Goal: Task Accomplishment & Management: Use online tool/utility

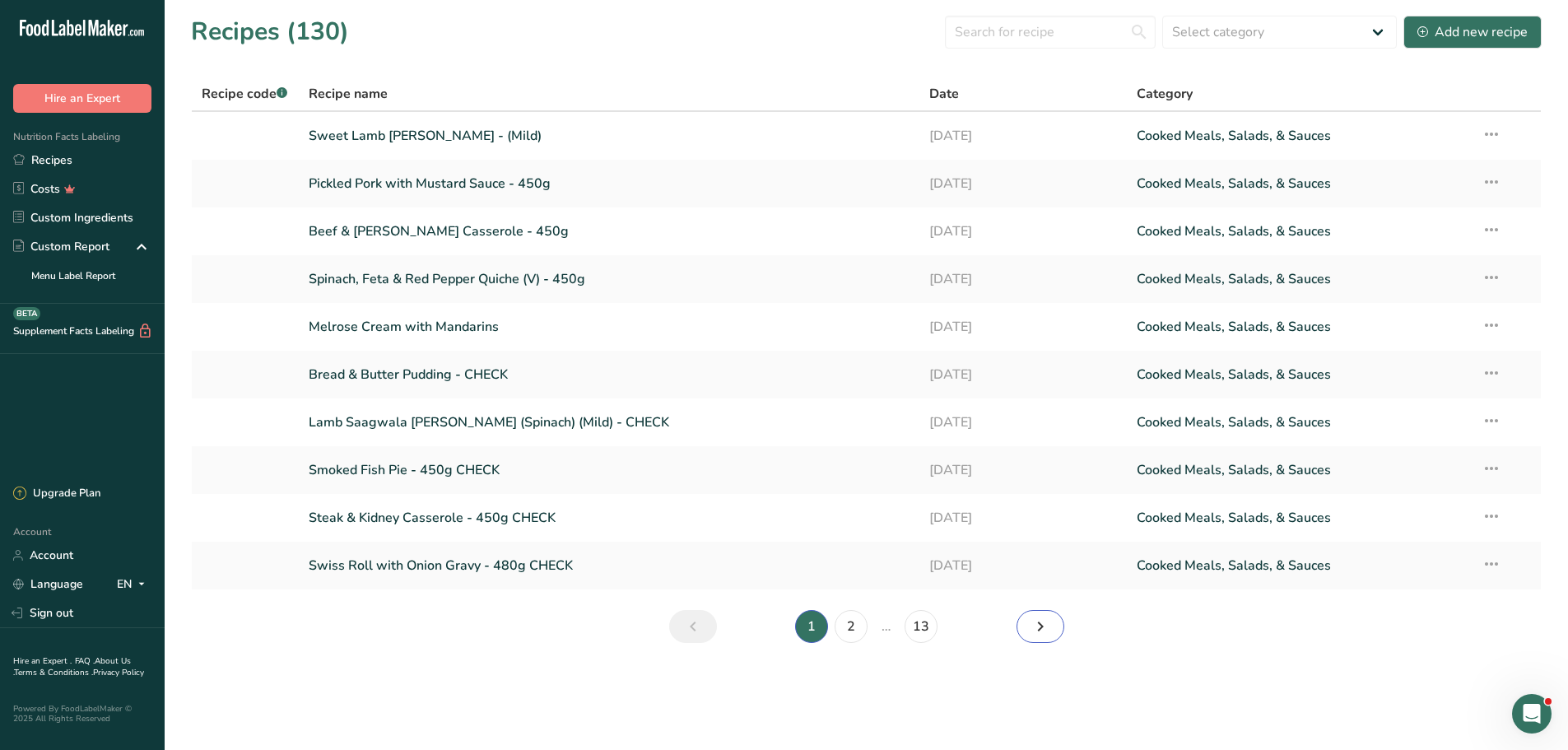
click at [1043, 619] on icon "Next page" at bounding box center [1040, 627] width 20 height 30
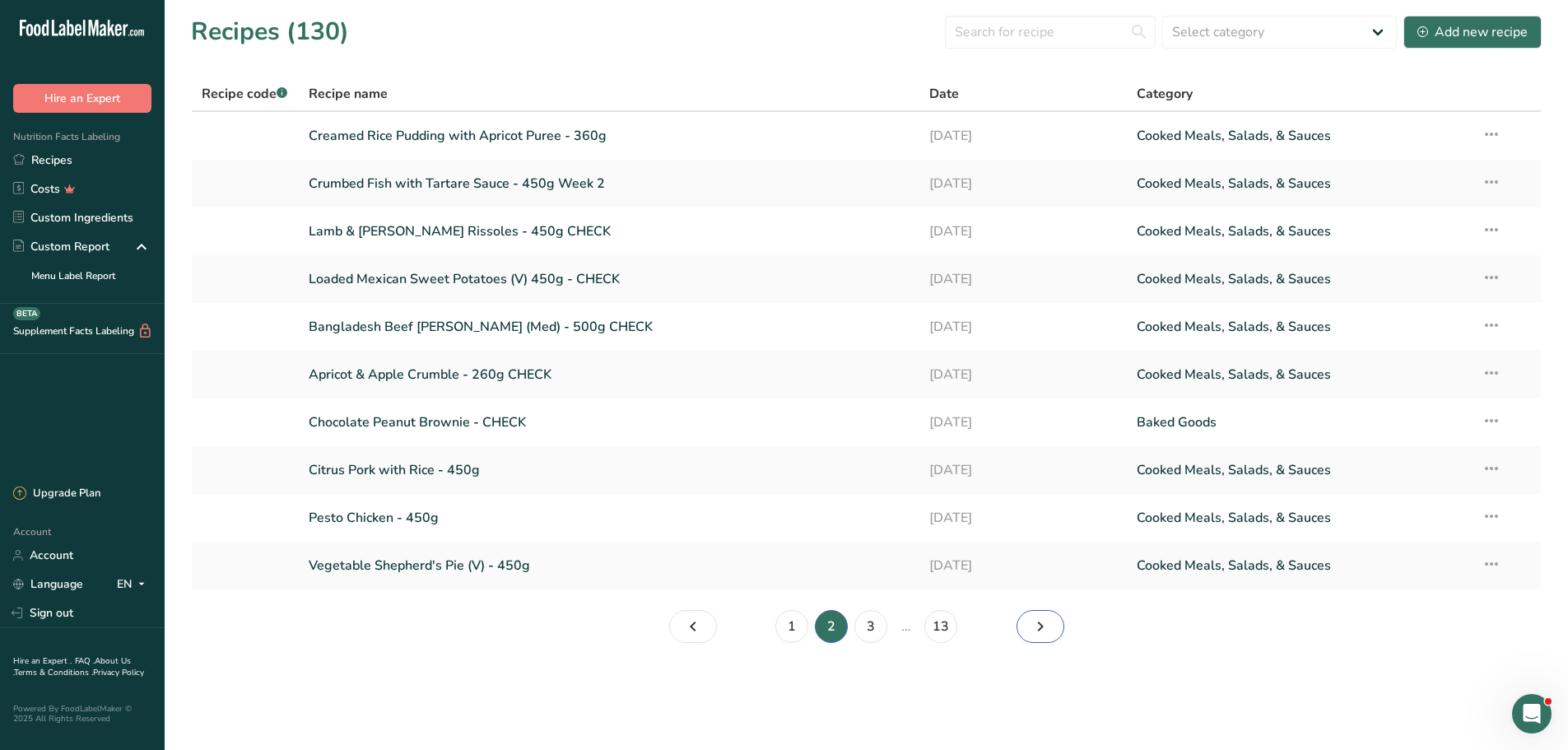
click at [1046, 622] on icon "Page 3." at bounding box center [1040, 627] width 20 height 30
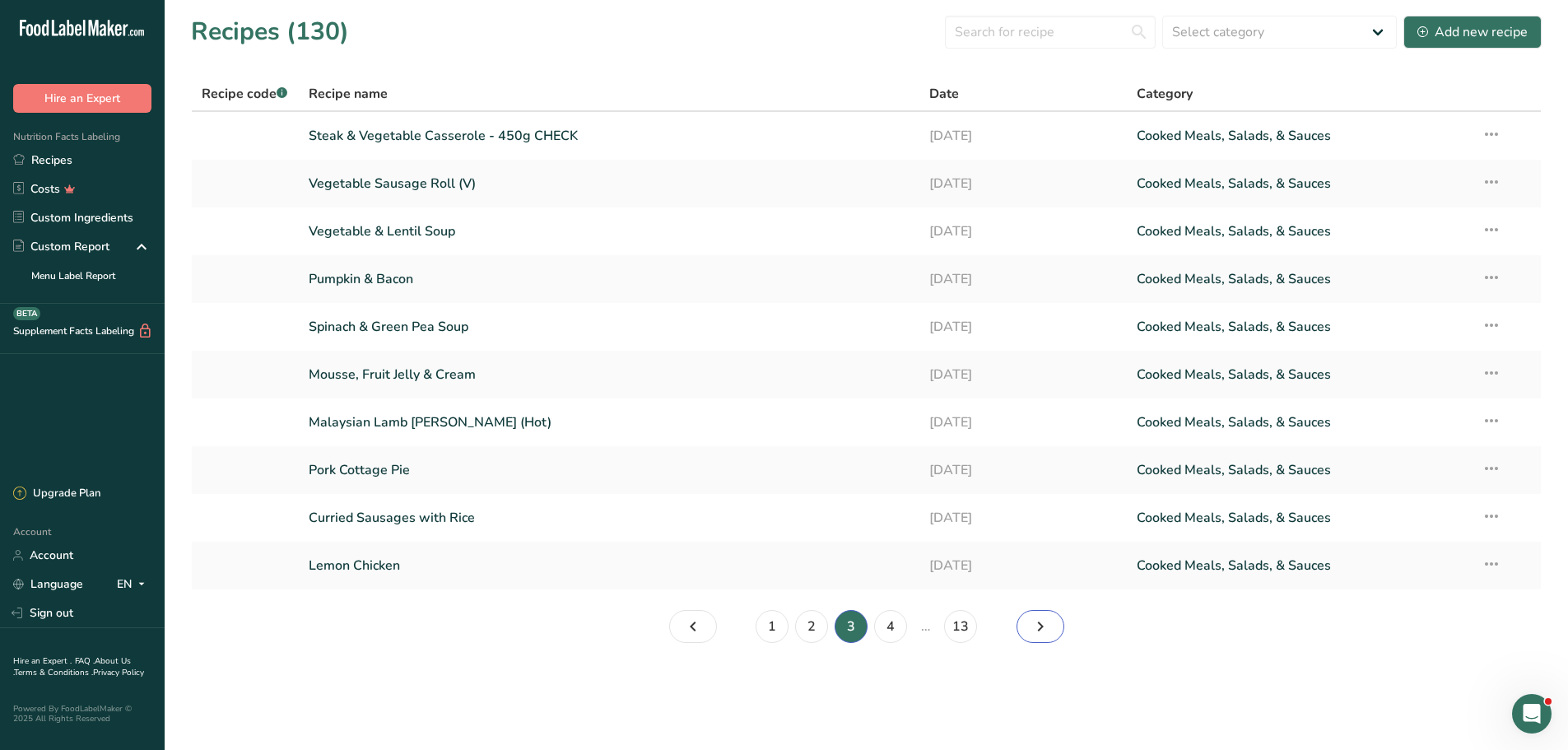
click at [1045, 625] on icon "Page 4." at bounding box center [1040, 627] width 20 height 30
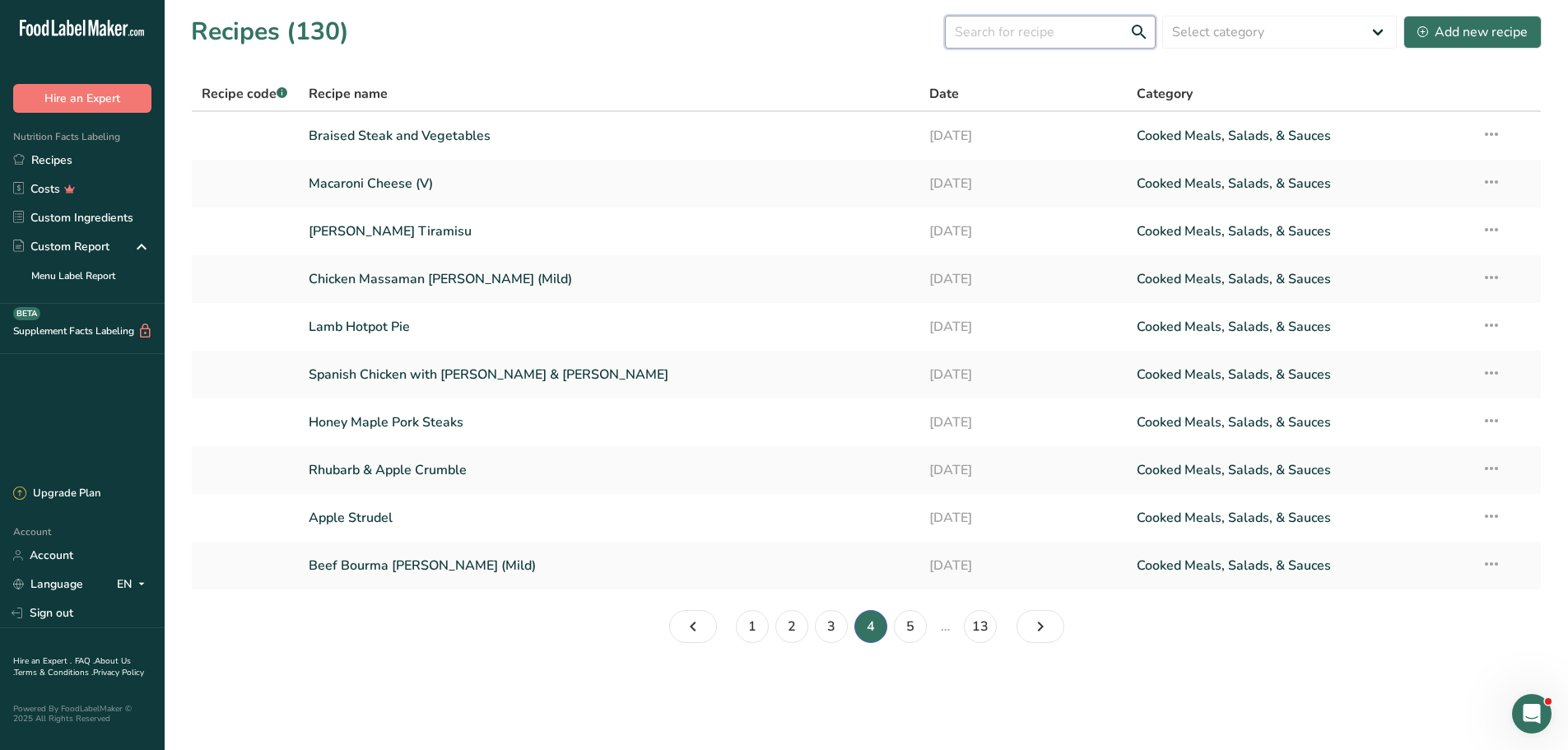
click at [1034, 31] on input "text" at bounding box center [1050, 32] width 211 height 33
type input "meatball"
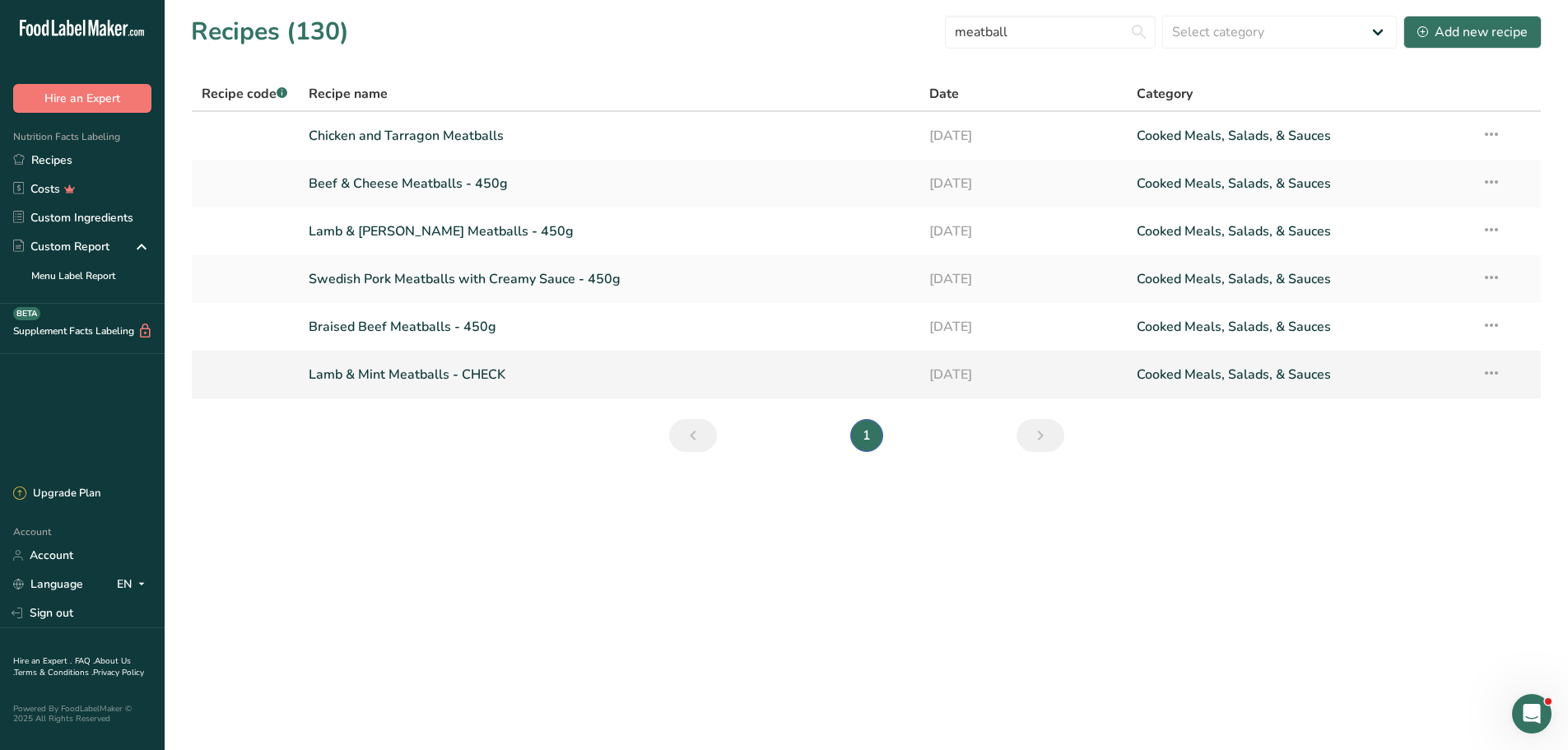
click at [447, 366] on link "Lamb & Mint Meatballs - CHECK" at bounding box center [609, 374] width 602 height 35
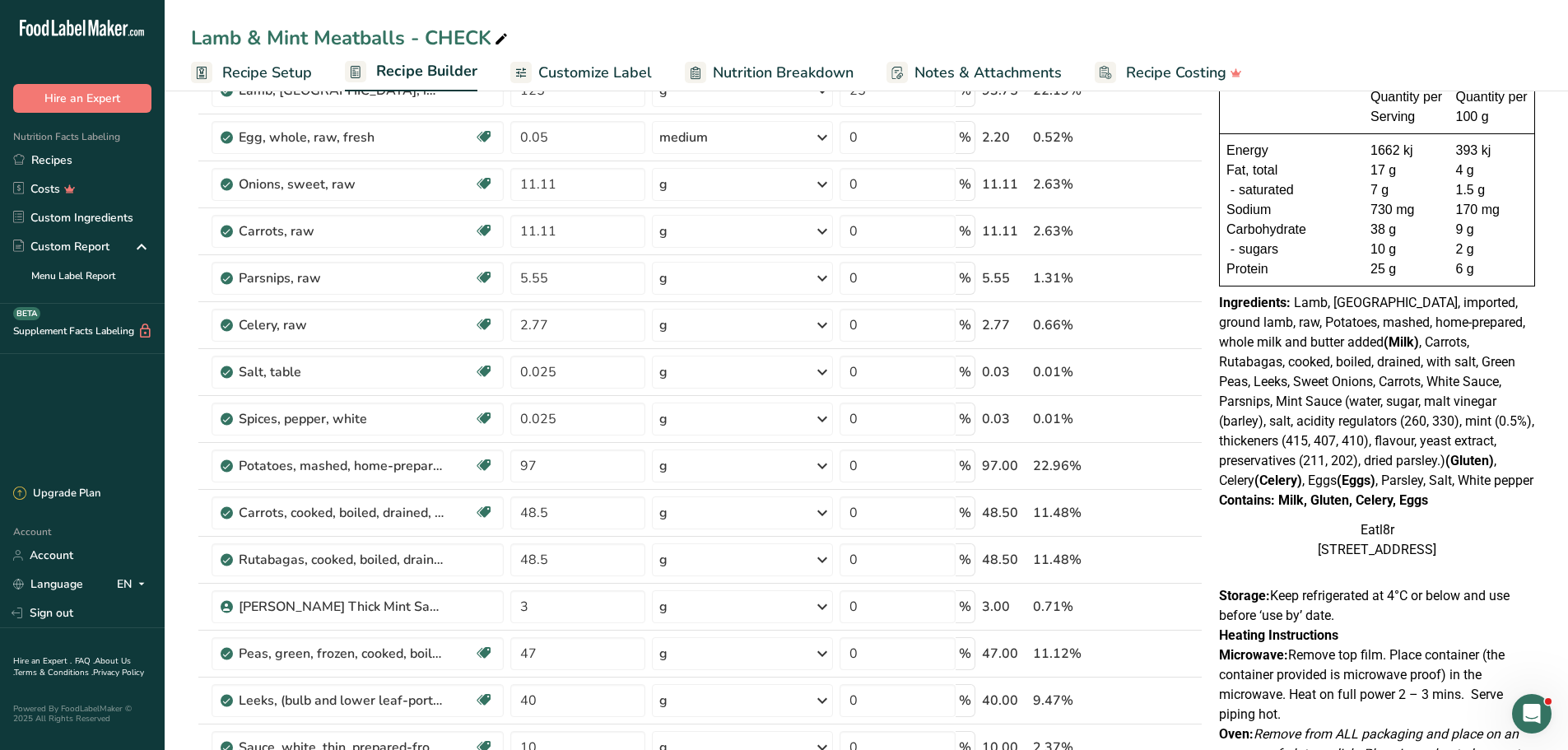
scroll to position [164, 0]
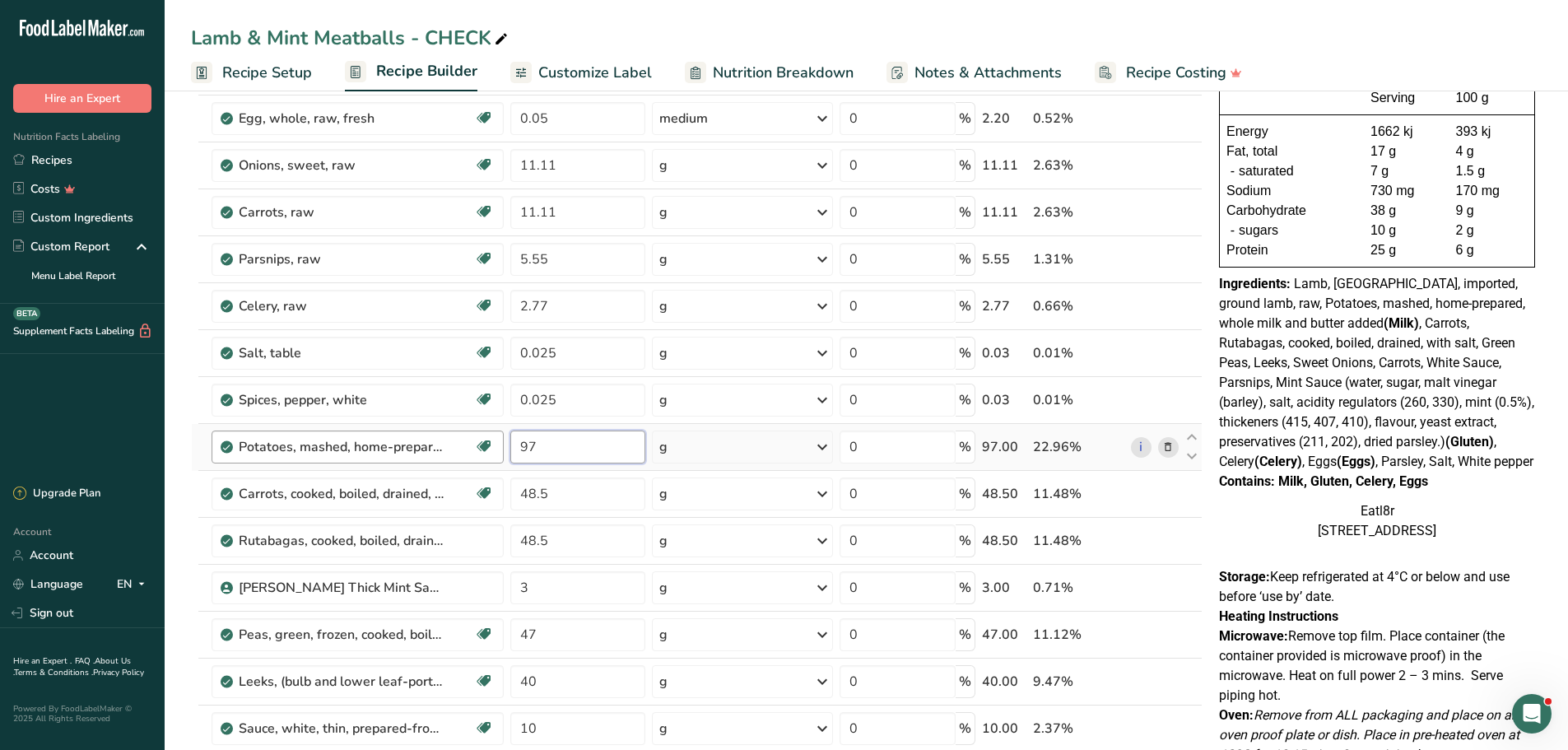
drag, startPoint x: 553, startPoint y: 445, endPoint x: 496, endPoint y: 444, distance: 57.0
click at [496, 444] on tr "Potatoes, mashed, home-prepared, whole milk and butter added Dairy free Gluten …" at bounding box center [697, 447] width 1010 height 47
type input "110"
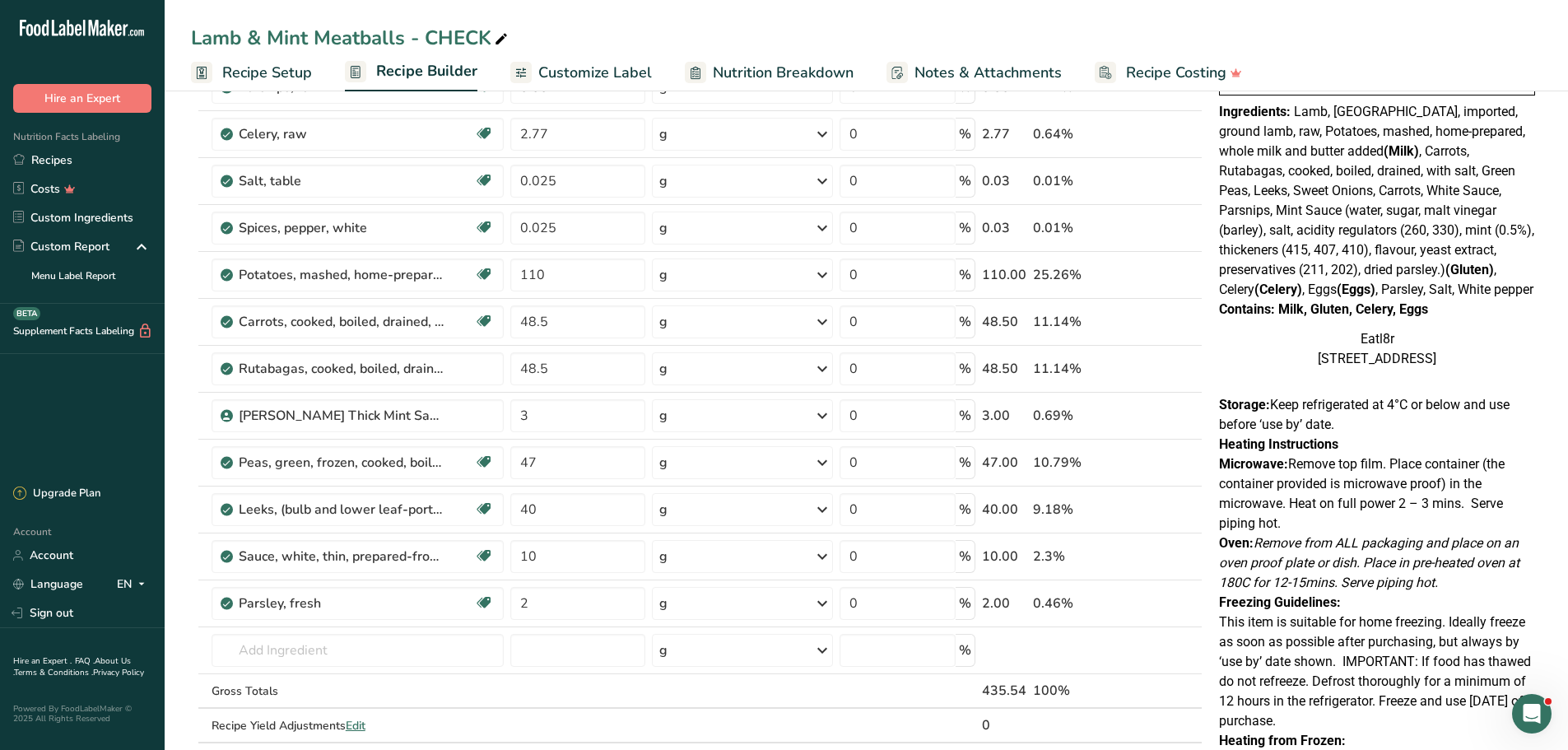
scroll to position [329, 0]
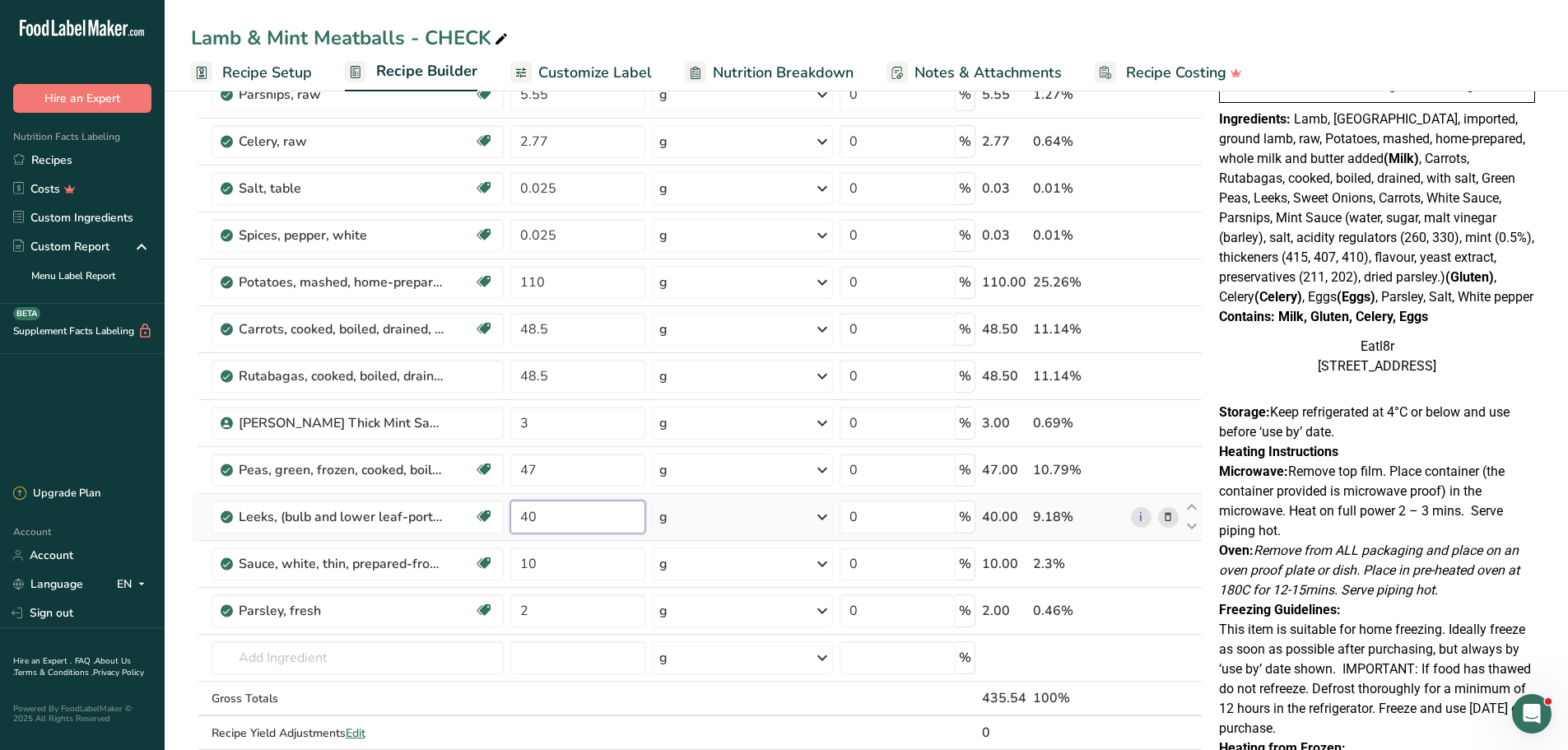
drag, startPoint x: 527, startPoint y: 516, endPoint x: 601, endPoint y: 516, distance: 74.0
click at [601, 516] on input "40" at bounding box center [577, 516] width 134 height 33
type input "47"
drag, startPoint x: 549, startPoint y: 569, endPoint x: 531, endPoint y: 570, distance: 18.0
click at [531, 568] on input "10" at bounding box center [577, 563] width 134 height 33
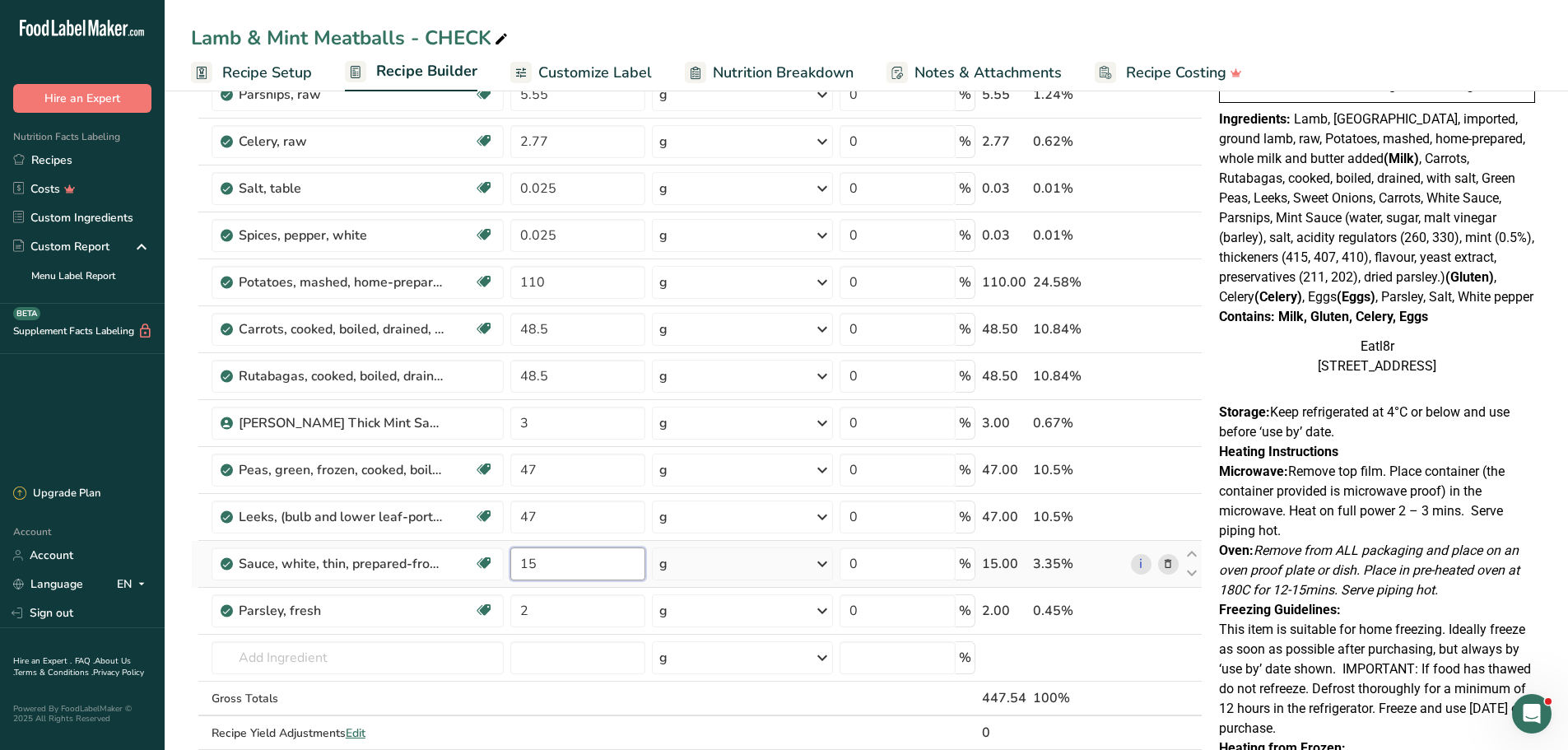
type input "15"
drag, startPoint x: 528, startPoint y: 421, endPoint x: 514, endPoint y: 422, distance: 14.0
click at [513, 422] on input "3" at bounding box center [577, 423] width 134 height 33
type input "5"
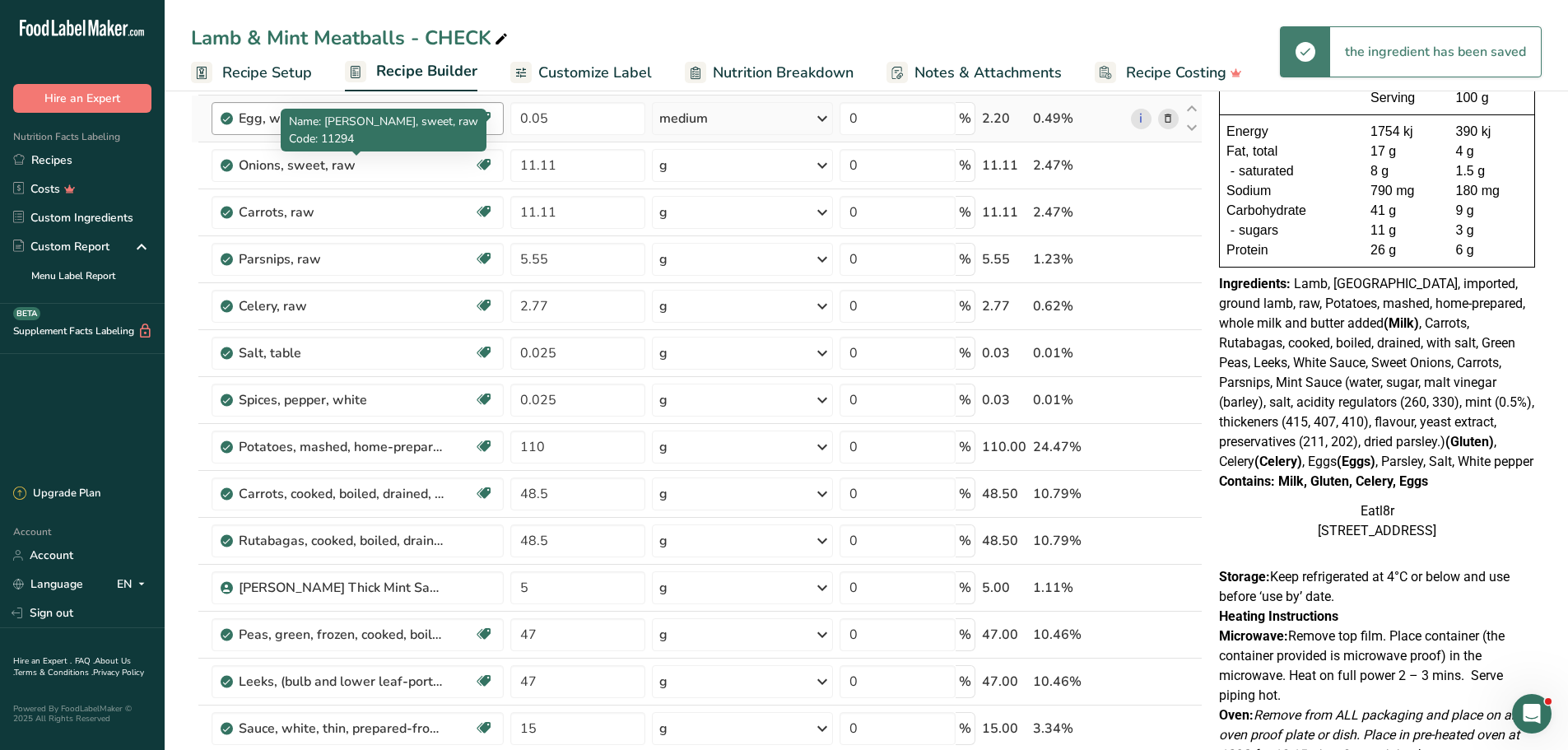
scroll to position [55, 0]
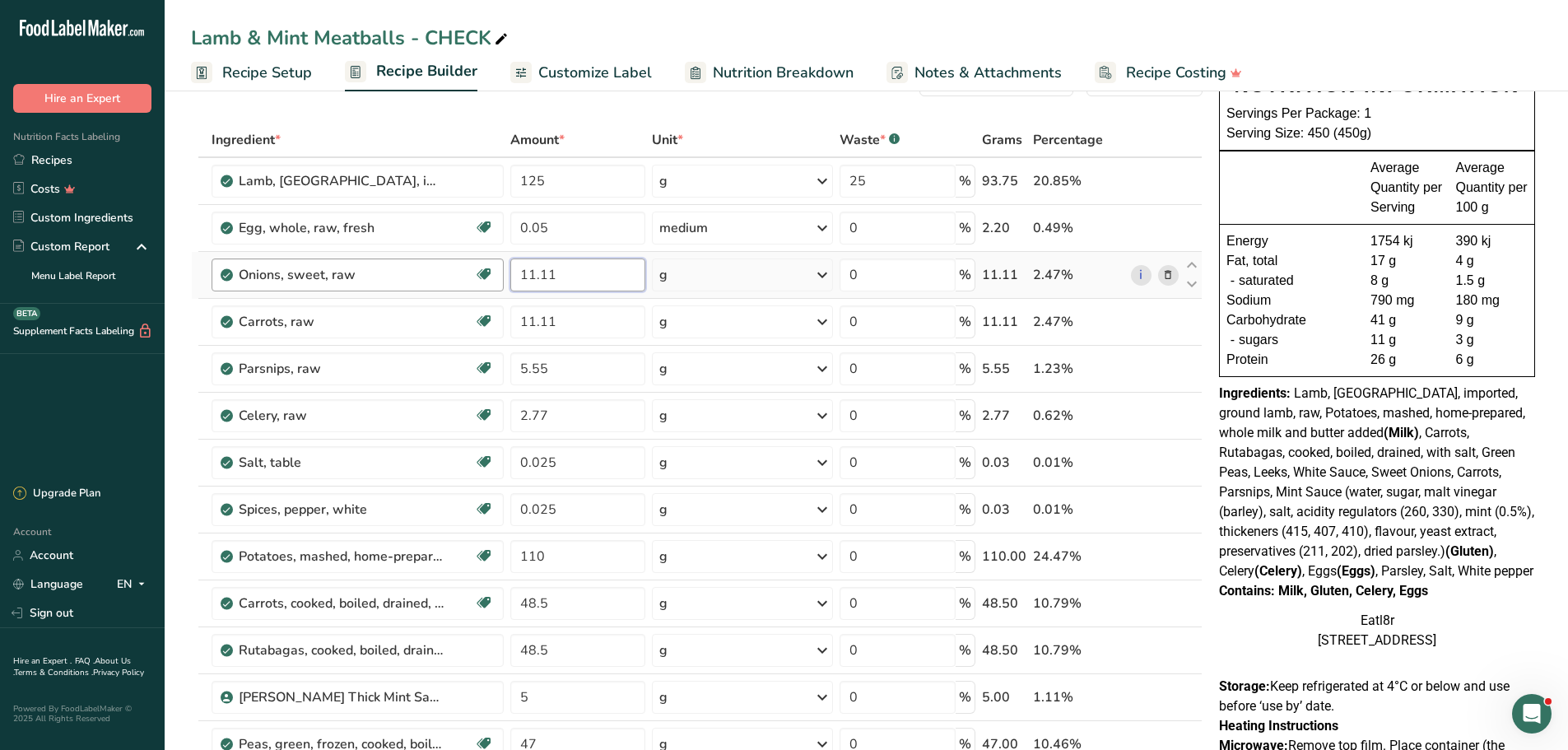
drag, startPoint x: 576, startPoint y: 274, endPoint x: 475, endPoint y: 271, distance: 101.0
click at [475, 271] on tr "Onions, sweet, raw Source of Antioxidants [MEDICAL_DATA] Effect Dairy free Glut…" at bounding box center [697, 275] width 1010 height 47
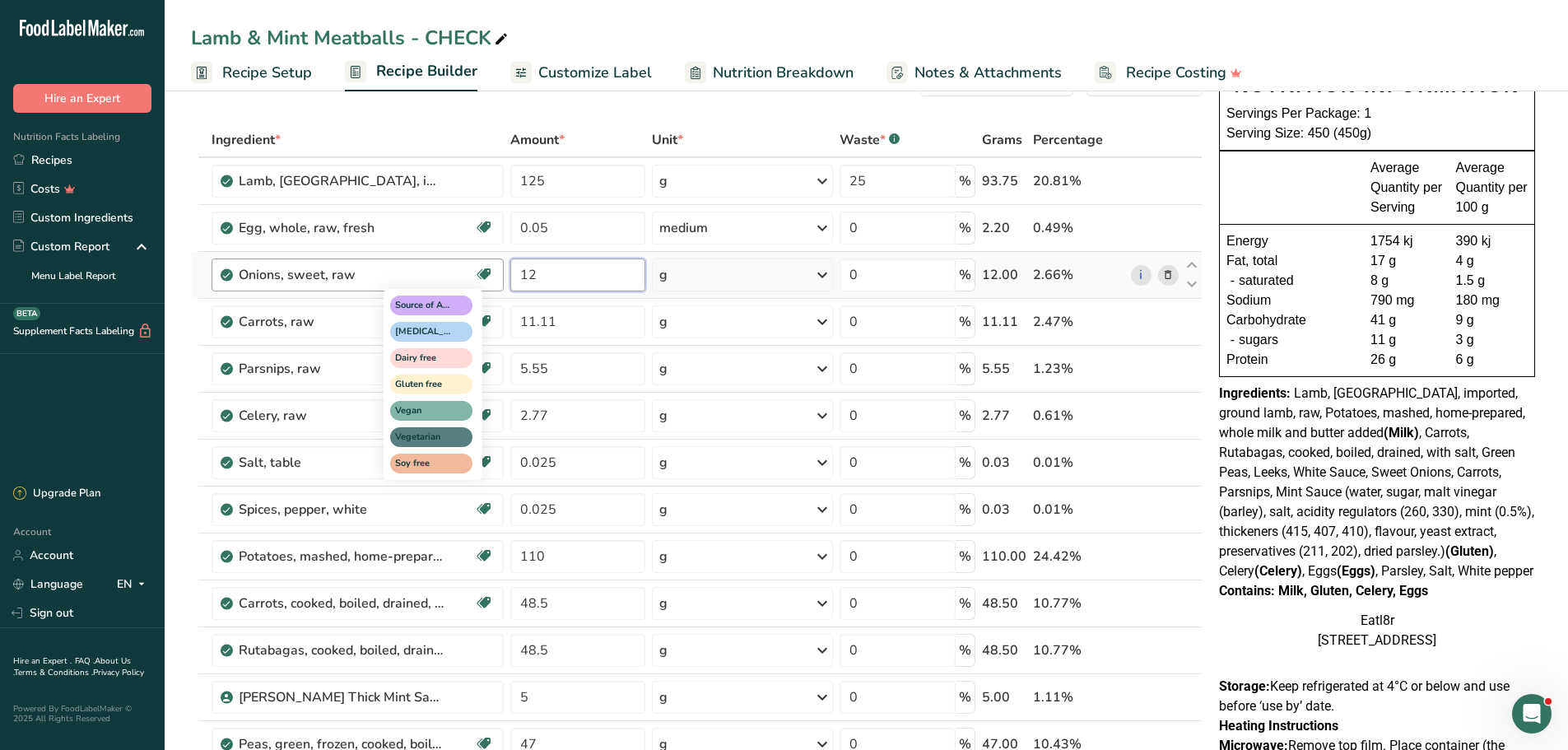
type input "12"
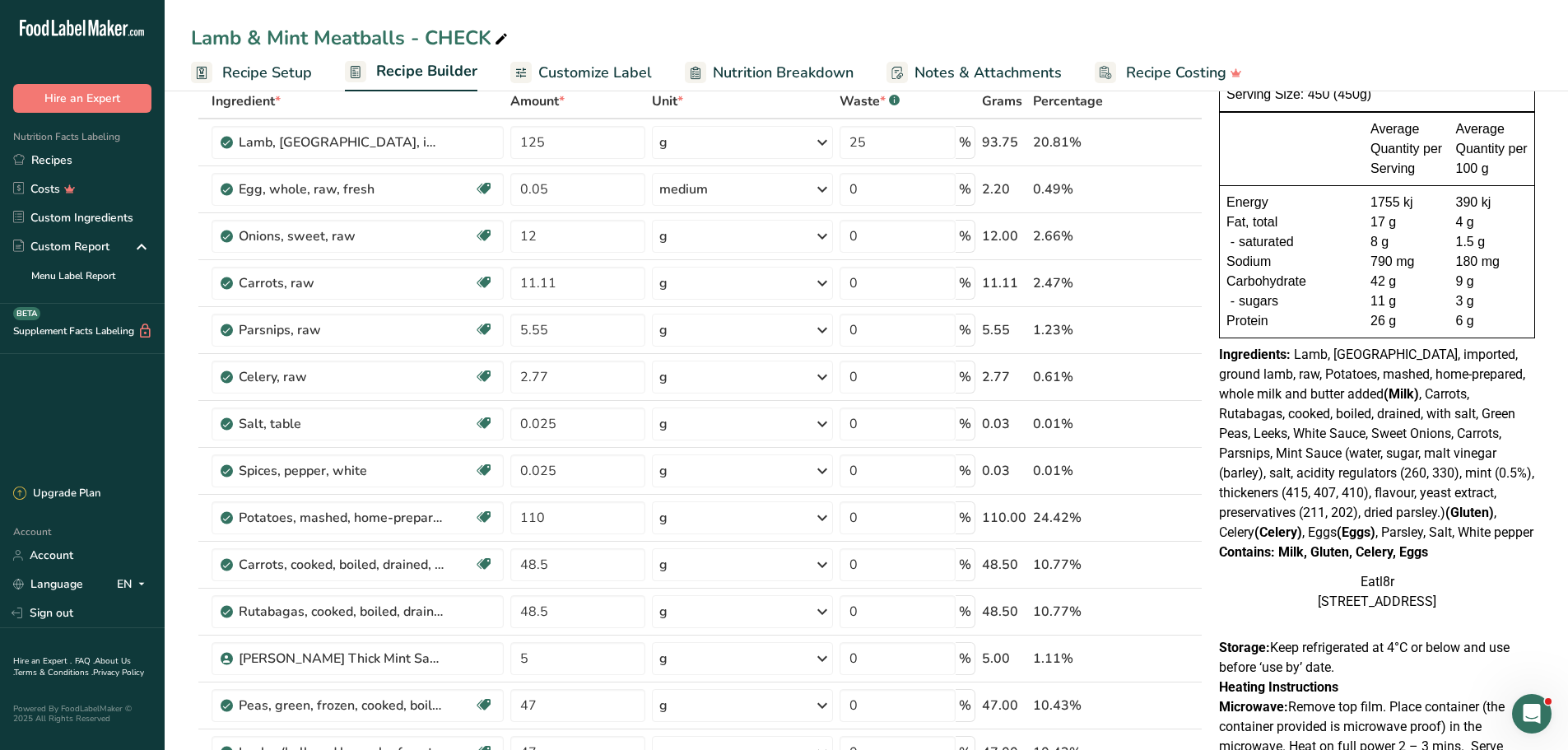
scroll to position [0, 0]
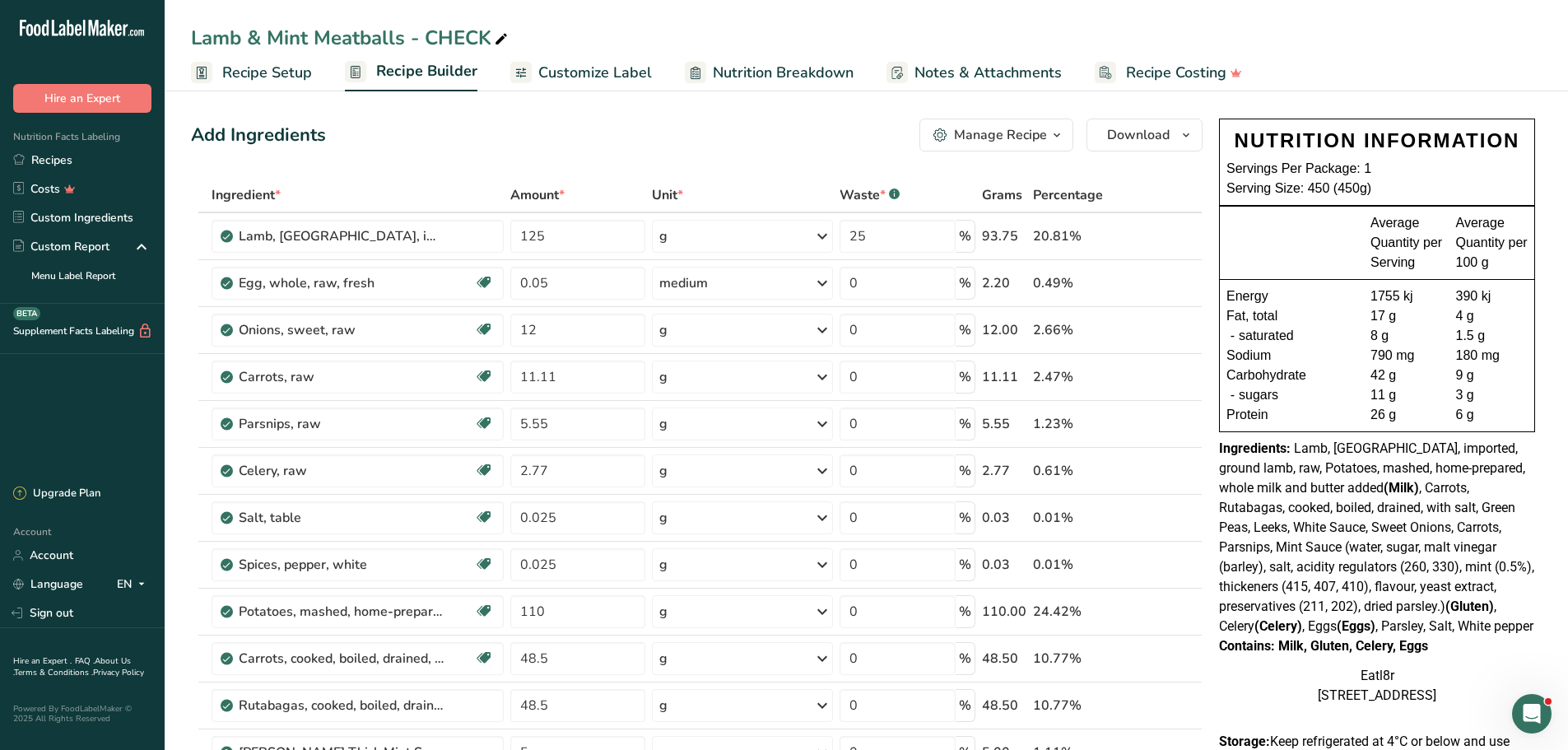
click at [1397, 475] on span "Lamb, [GEOGRAPHIC_DATA], imported, ground lamb, raw, Potatoes, mashed, home-pre…" at bounding box center [1376, 537] width 315 height 194
click at [1181, 122] on button "Download" at bounding box center [1144, 134] width 116 height 33
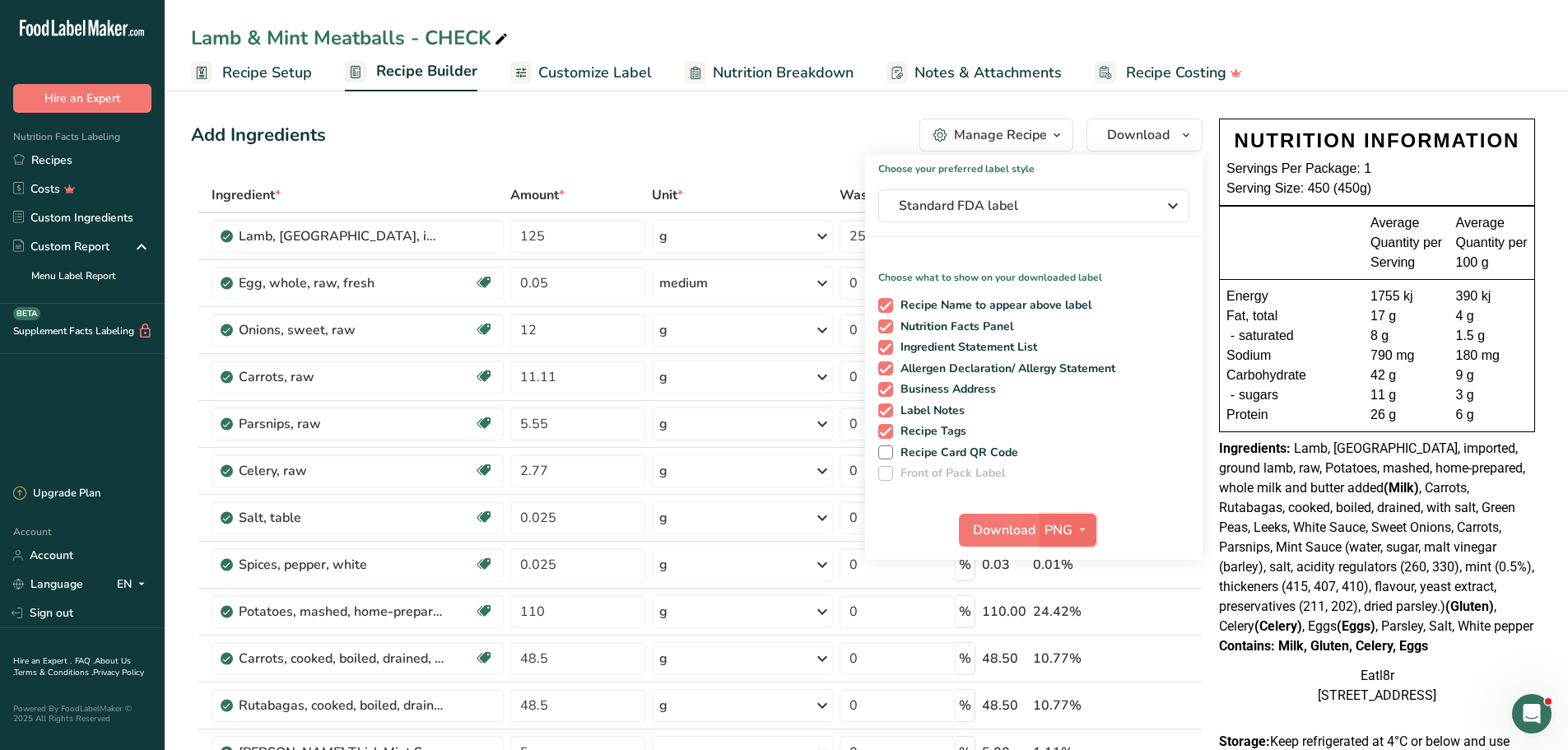
click at [1083, 530] on icon "button" at bounding box center [1082, 529] width 13 height 21
click at [1067, 645] on link "PDF" at bounding box center [1070, 645] width 53 height 27
click at [998, 527] on span "Download" at bounding box center [1005, 529] width 63 height 20
